Goal: Use online tool/utility: Utilize a website feature to perform a specific function

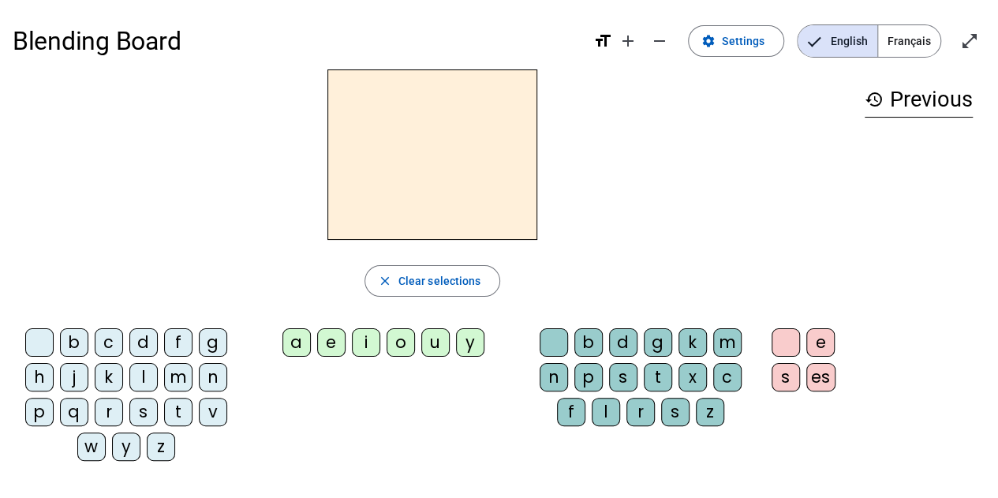
click at [155, 373] on div "l" at bounding box center [143, 377] width 28 height 28
click at [333, 343] on div "e" at bounding box center [331, 342] width 28 height 28
click at [435, 338] on div "u" at bounding box center [435, 342] width 28 height 28
click at [173, 405] on div "t" at bounding box center [178, 412] width 28 height 28
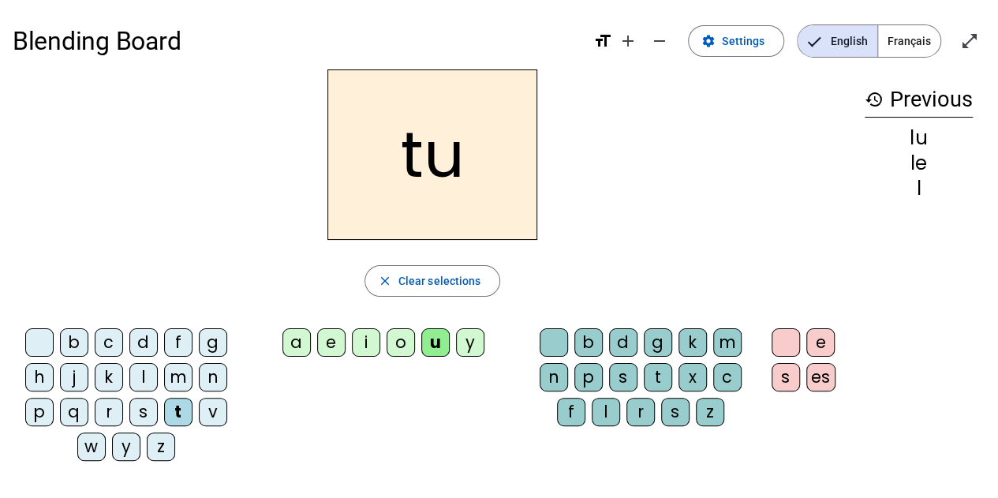
click at [147, 345] on div "d" at bounding box center [143, 342] width 28 height 28
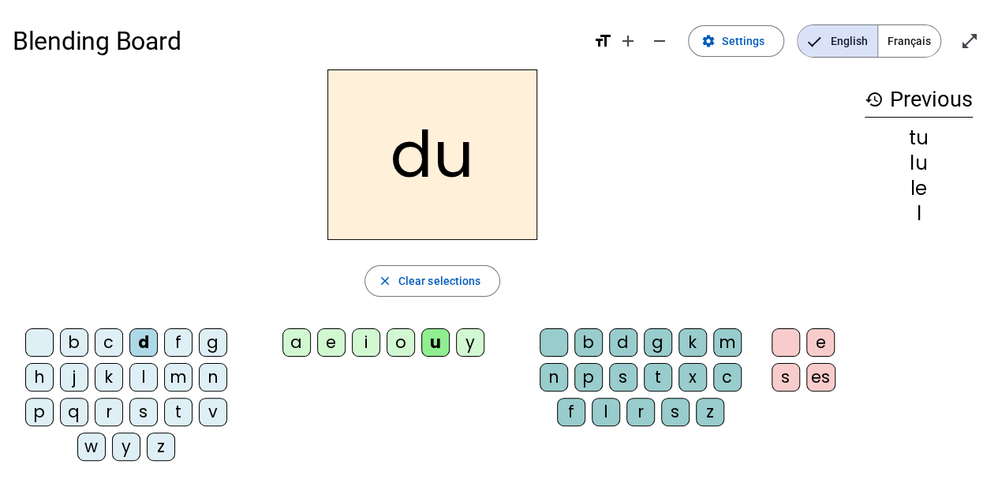
click at [327, 349] on div "e" at bounding box center [331, 342] width 28 height 28
drag, startPoint x: 167, startPoint y: 405, endPoint x: 297, endPoint y: 320, distance: 155.5
click at [167, 405] on div "t" at bounding box center [178, 412] width 28 height 28
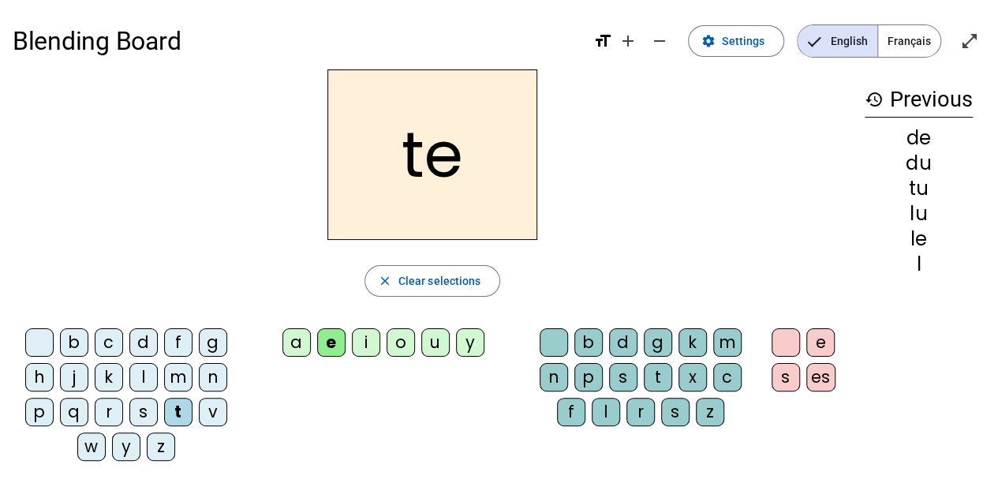
click at [303, 345] on div "a" at bounding box center [296, 342] width 28 height 28
